Goal: Task Accomplishment & Management: Manage account settings

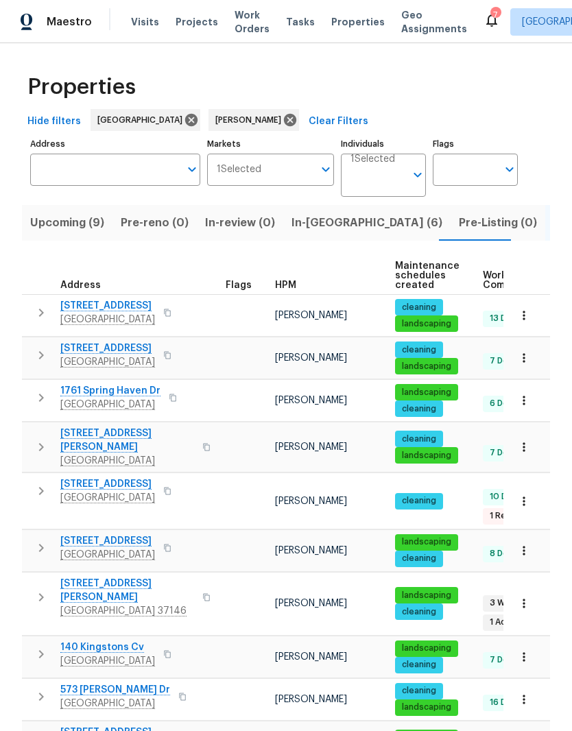
click at [64, 222] on span "Upcoming (9)" at bounding box center [67, 222] width 74 height 19
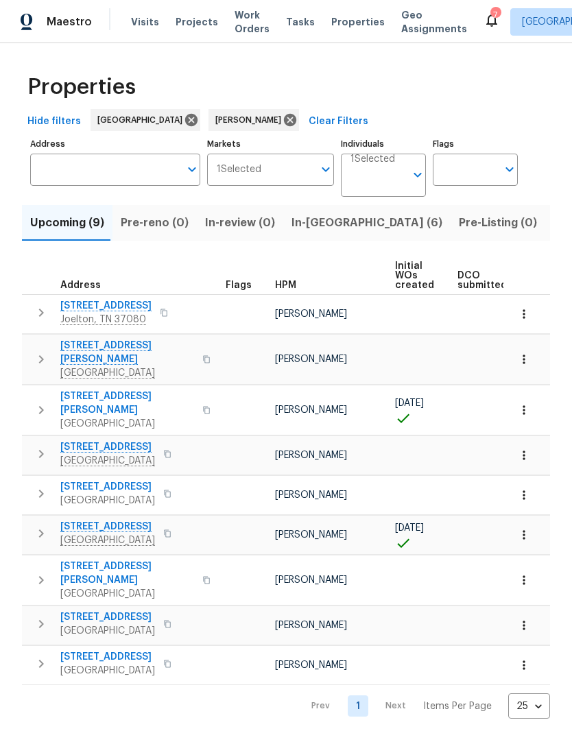
click at [403, 181] on input "Individuals" at bounding box center [377, 181] width 55 height 32
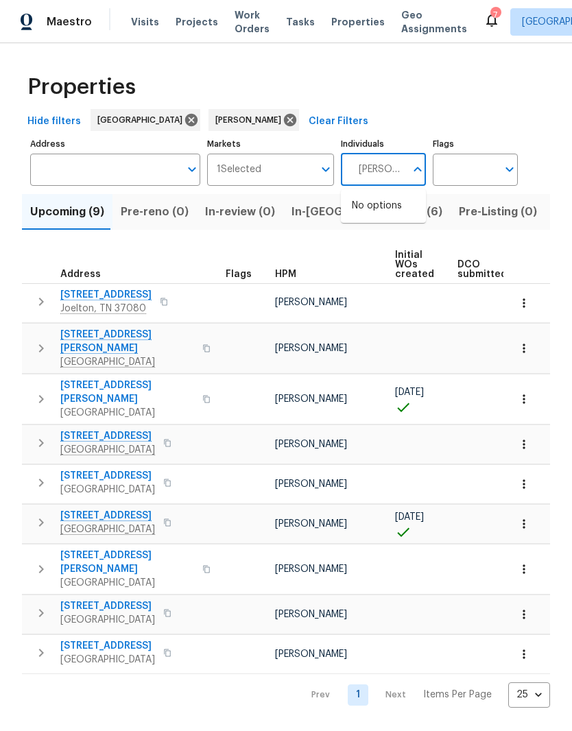
type input "[PERSON_NAME]"
click at [369, 216] on input "checkbox" at bounding box center [366, 213] width 29 height 29
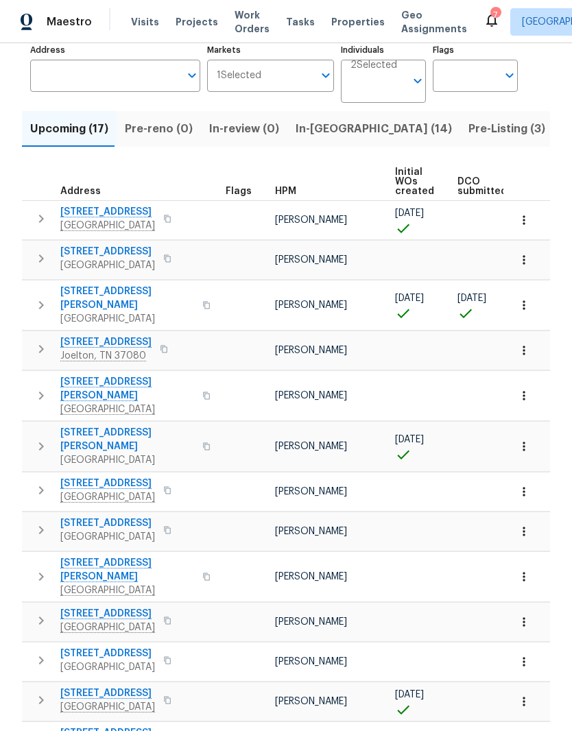
scroll to position [93, 0]
click at [152, 17] on span "Visits" at bounding box center [145, 22] width 28 height 14
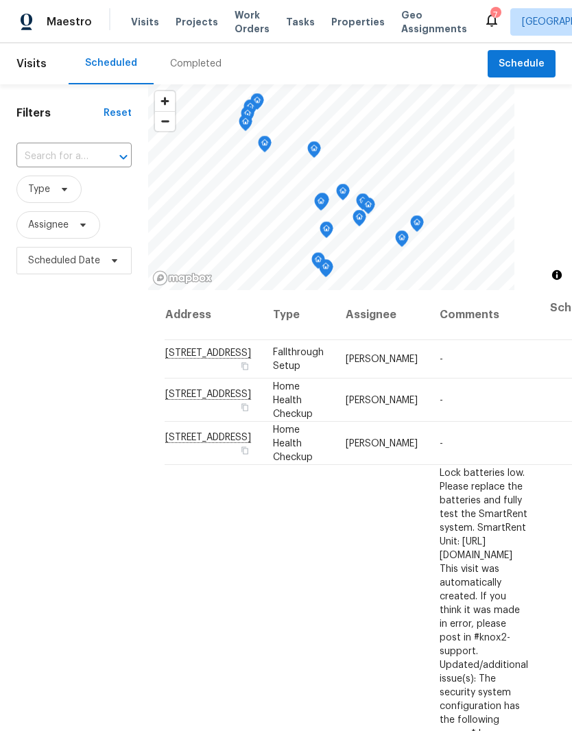
click at [74, 154] on input "text" at bounding box center [54, 156] width 77 height 21
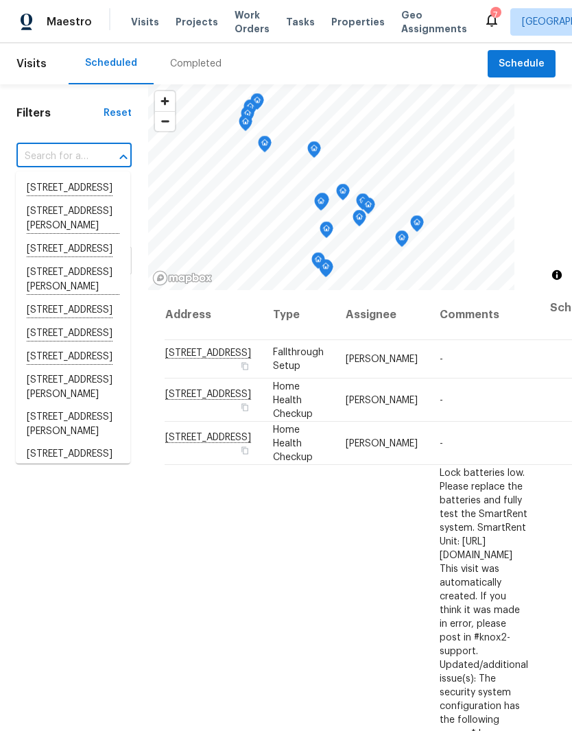
click at [64, 150] on input "text" at bounding box center [54, 156] width 77 height 21
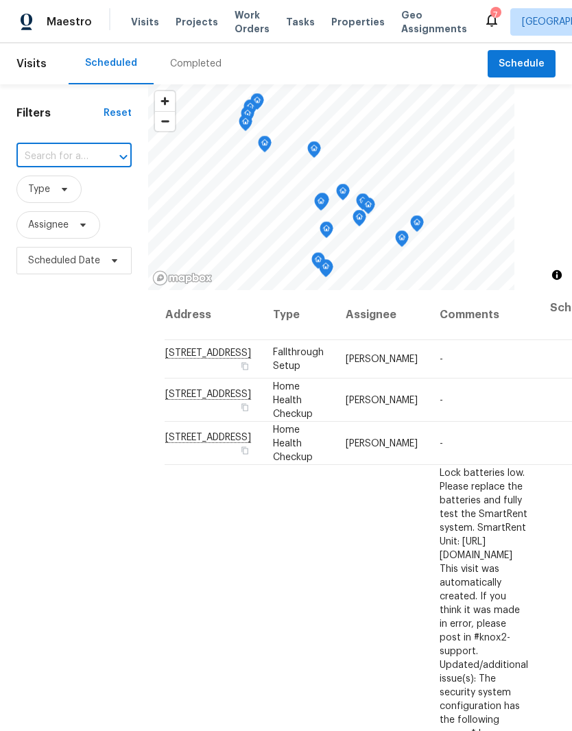
paste input "[STREET_ADDRESS]"
type input "[STREET_ADDRESS]"
click at [78, 189] on li "[STREET_ADDRESS][PERSON_NAME]" at bounding box center [73, 195] width 114 height 37
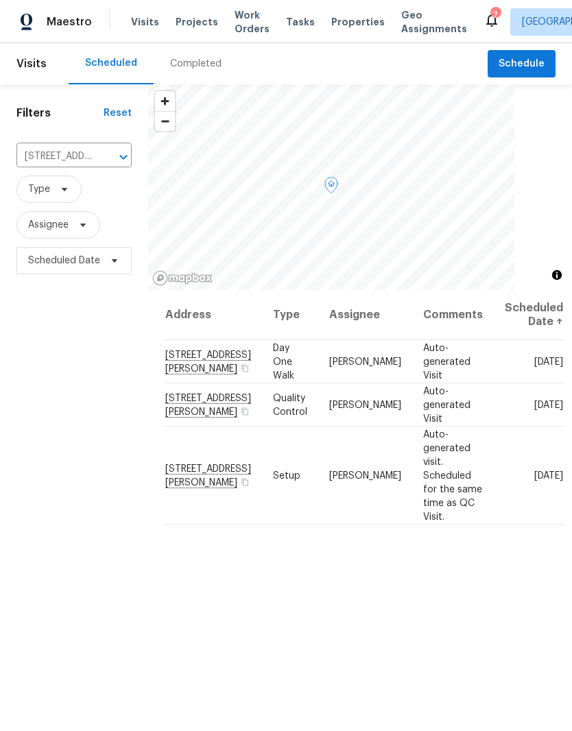
click at [0, 0] on icon at bounding box center [0, 0] width 0 height 0
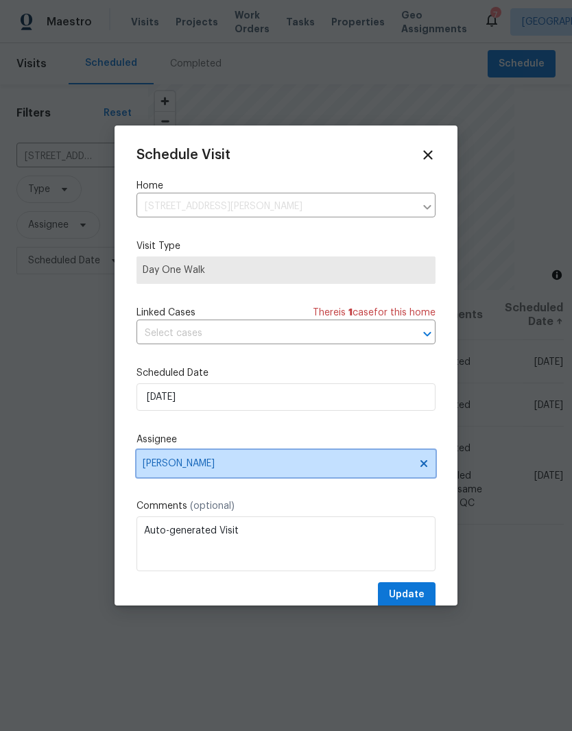
click at [424, 467] on icon at bounding box center [423, 463] width 7 height 7
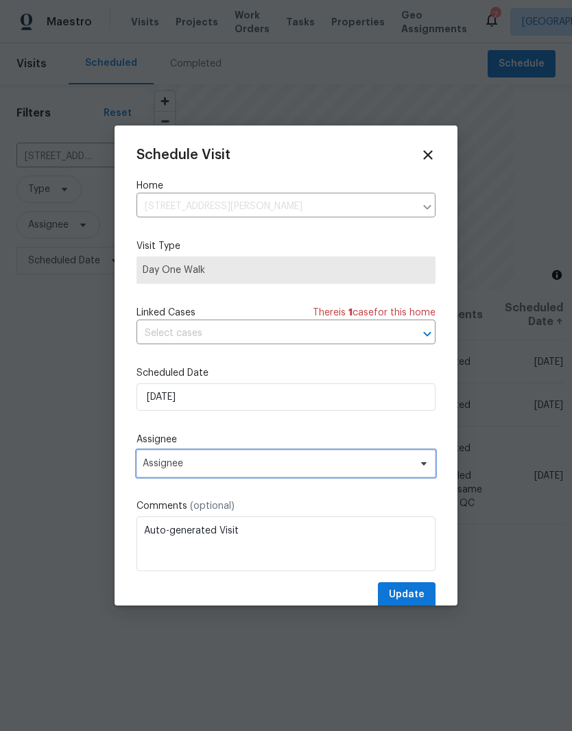
click at [426, 469] on icon at bounding box center [423, 463] width 11 height 11
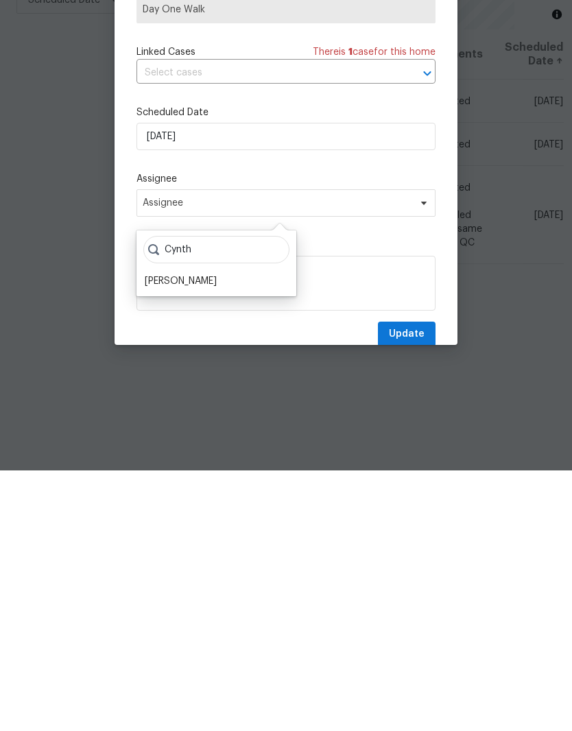
type input "Cynth"
click at [216, 535] on div "[PERSON_NAME]" at bounding box center [181, 542] width 72 height 14
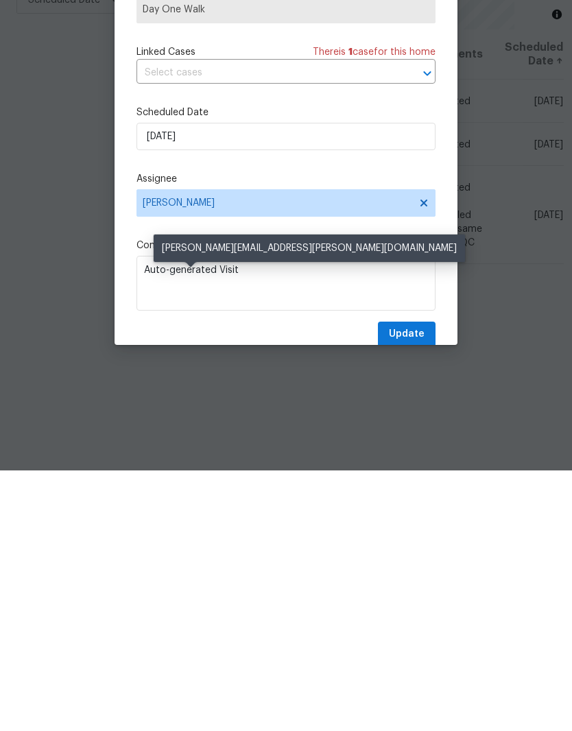
scroll to position [56, 0]
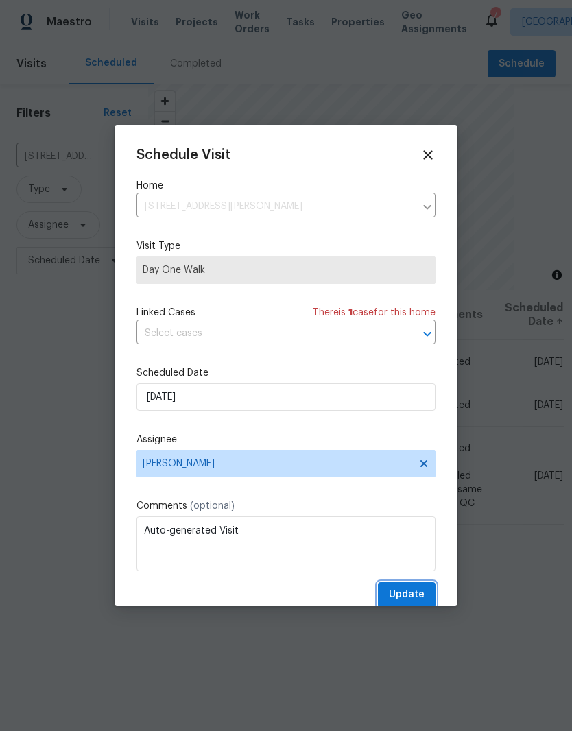
click at [417, 588] on button "Update" at bounding box center [407, 594] width 58 height 25
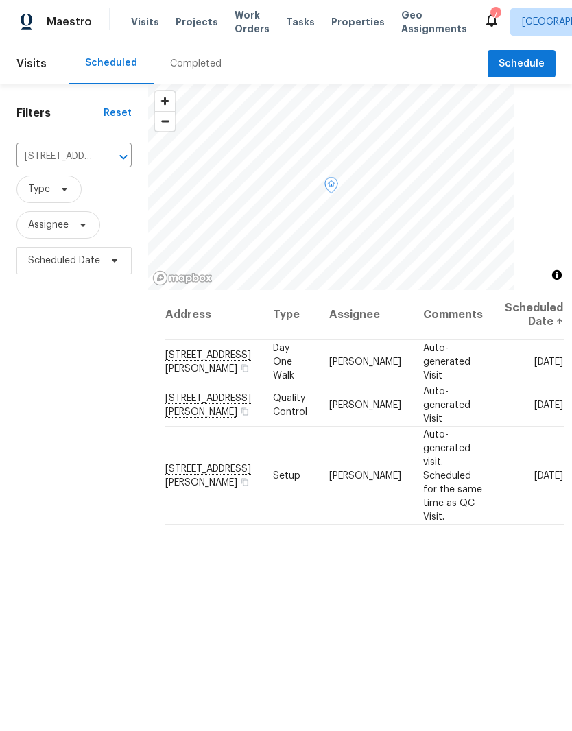
click at [0, 0] on icon at bounding box center [0, 0] width 0 height 0
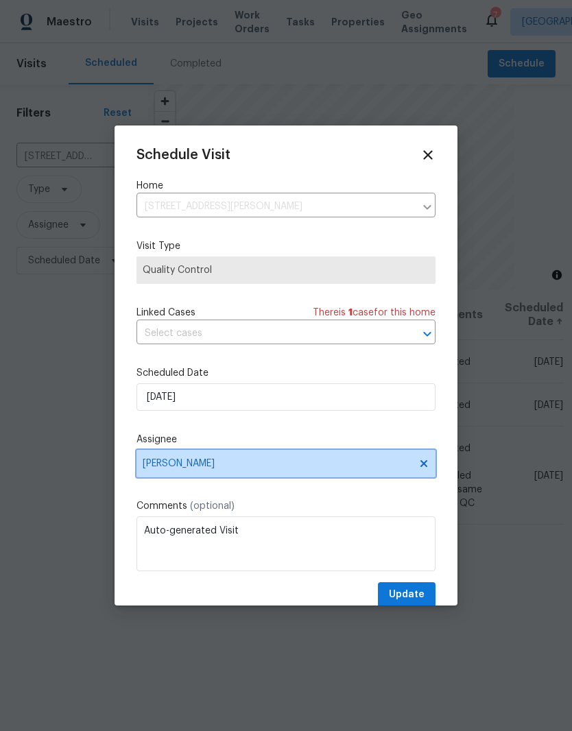
click at [422, 467] on icon at bounding box center [423, 463] width 7 height 7
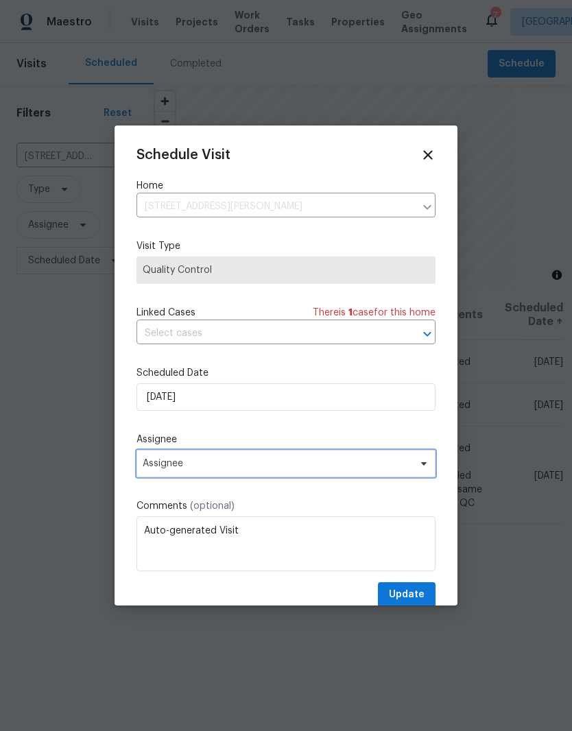
click at [429, 466] on icon at bounding box center [423, 463] width 11 height 11
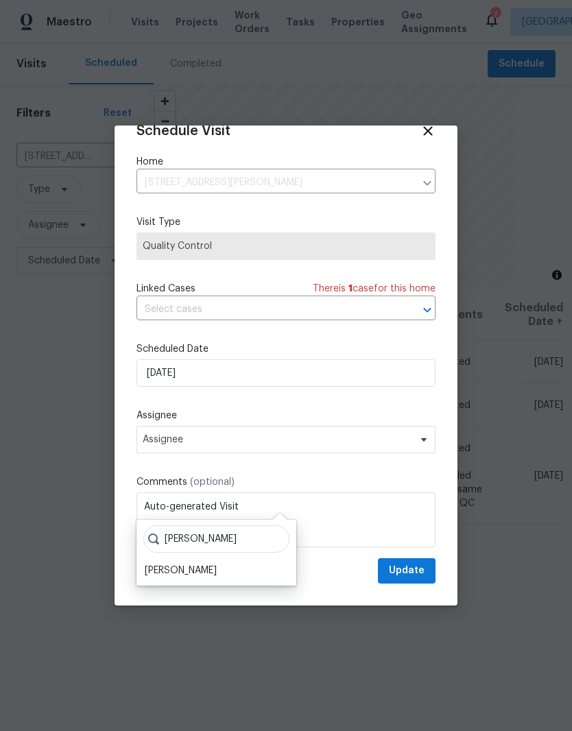
scroll to position [27, 0]
type input "[PERSON_NAME]"
click at [230, 562] on div "[PERSON_NAME]" at bounding box center [217, 571] width 152 height 19
click at [225, 562] on div "[PERSON_NAME]" at bounding box center [217, 571] width 152 height 19
click at [188, 564] on div "[PERSON_NAME]" at bounding box center [181, 571] width 72 height 14
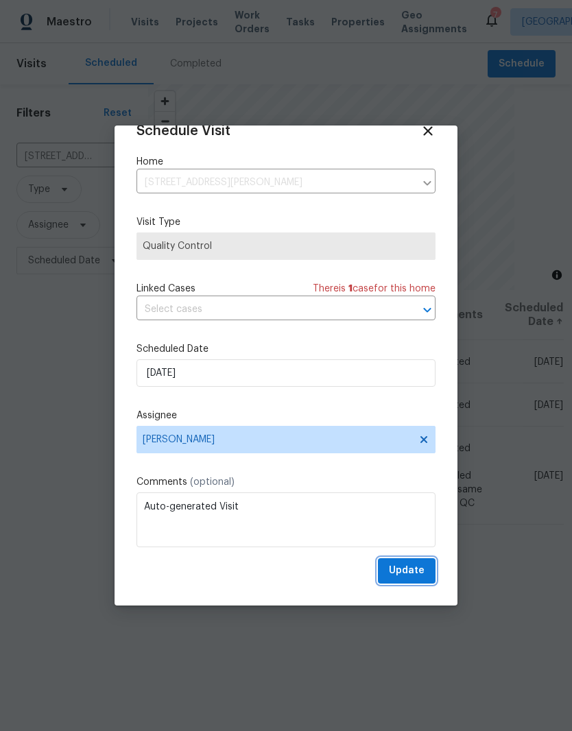
click at [418, 568] on span "Update" at bounding box center [407, 570] width 36 height 17
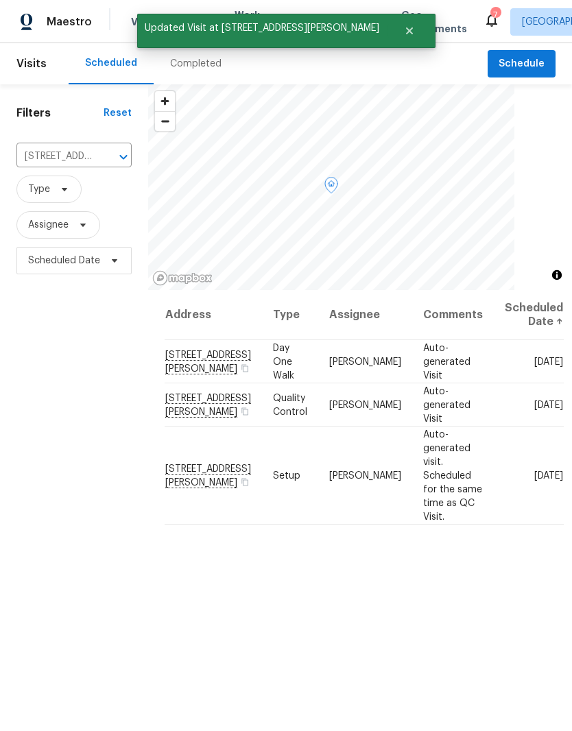
click at [0, 0] on icon at bounding box center [0, 0] width 0 height 0
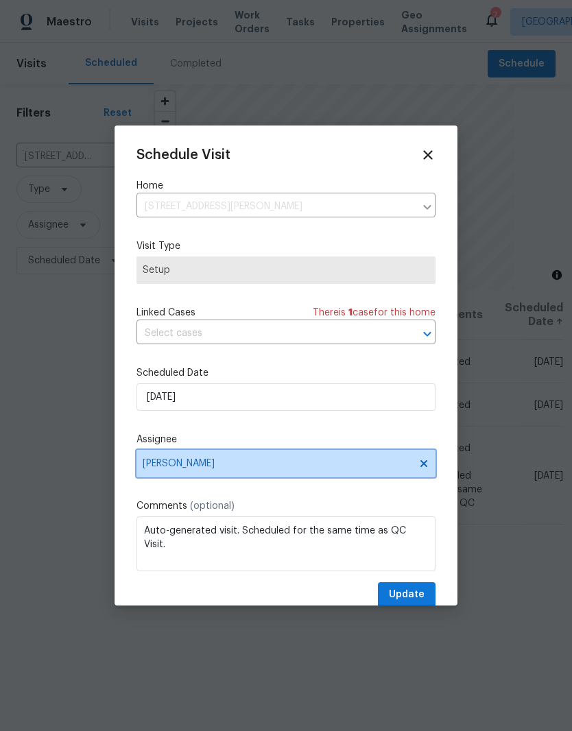
click at [422, 467] on icon at bounding box center [423, 463] width 7 height 7
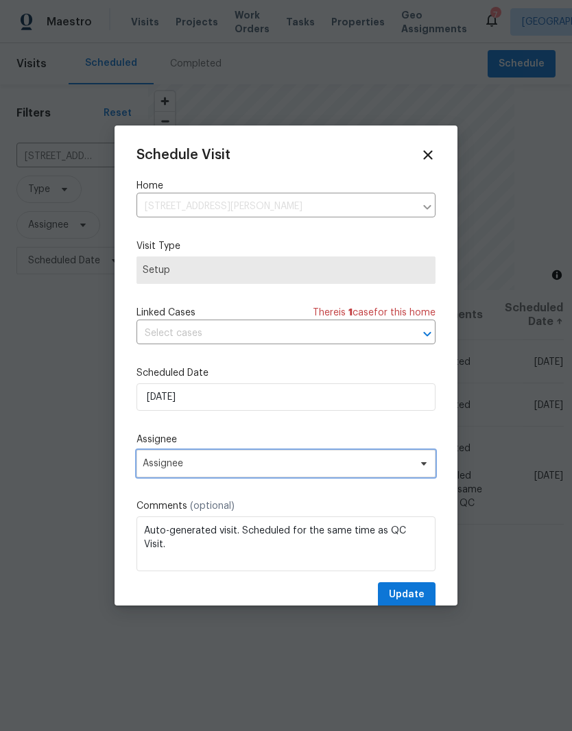
click at [425, 469] on icon at bounding box center [423, 463] width 11 height 11
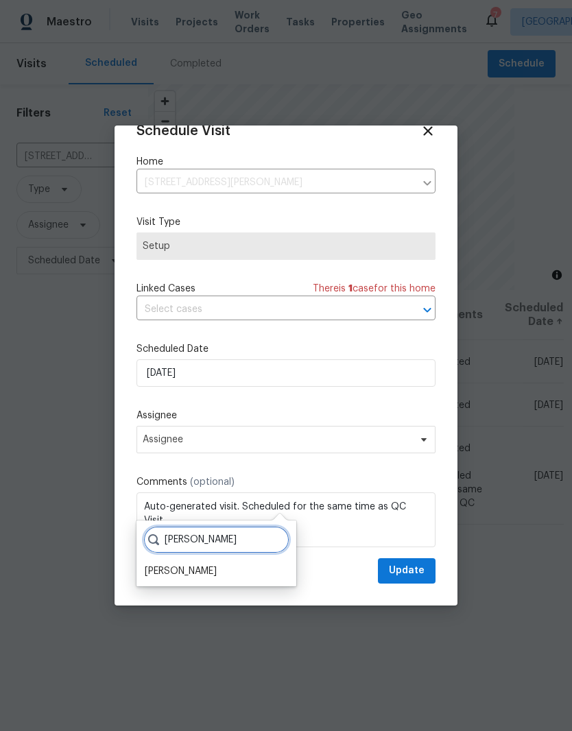
type input "[PERSON_NAME]"
click at [206, 564] on div "[PERSON_NAME]" at bounding box center [181, 571] width 72 height 14
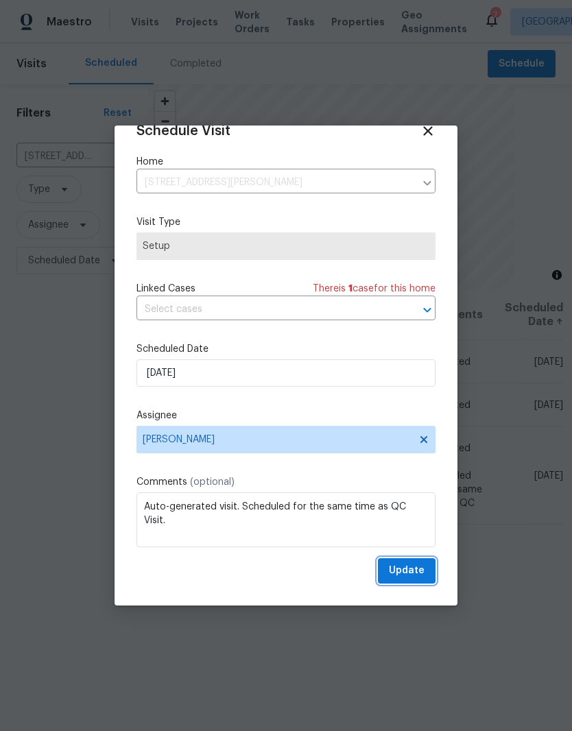
click at [411, 575] on span "Update" at bounding box center [407, 570] width 36 height 17
